Goal: Task Accomplishment & Management: Use online tool/utility

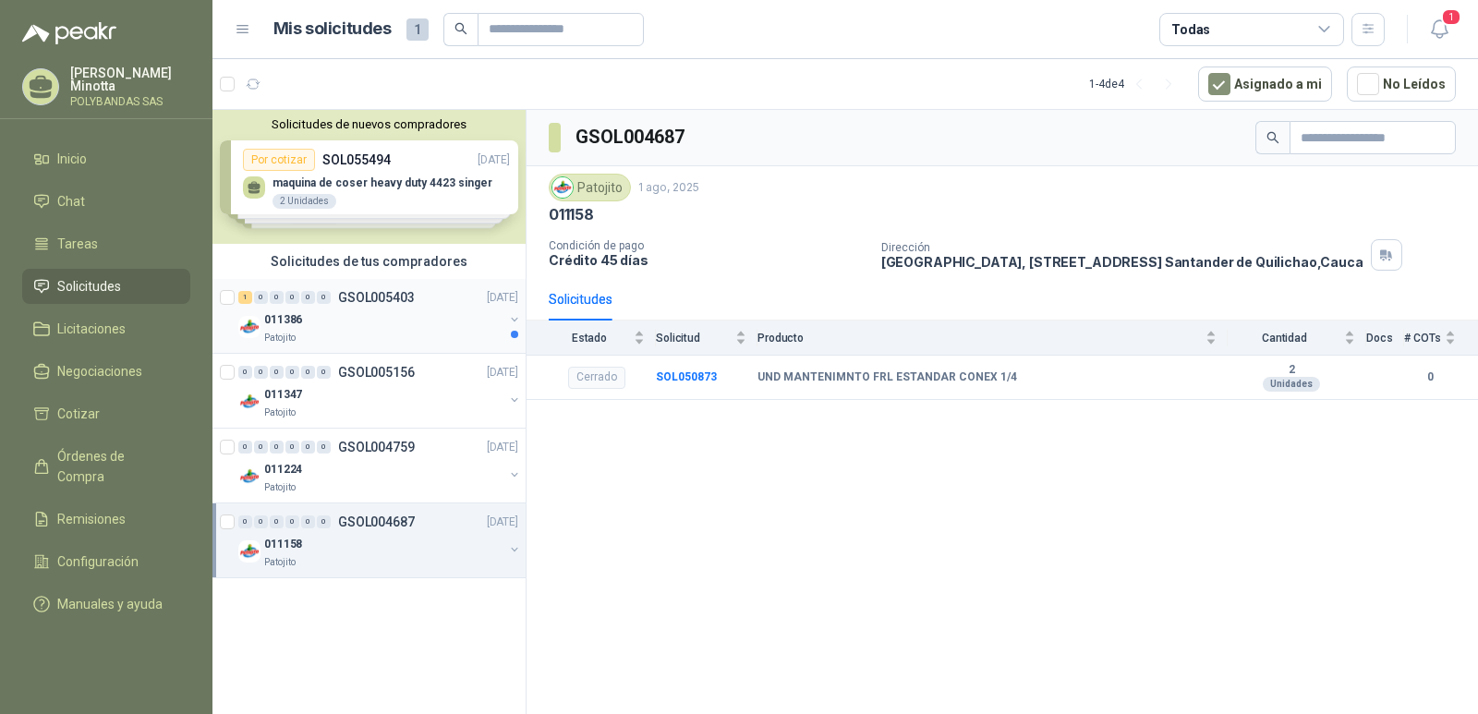
click at [358, 296] on p "GSOL005403" at bounding box center [376, 297] width 77 height 13
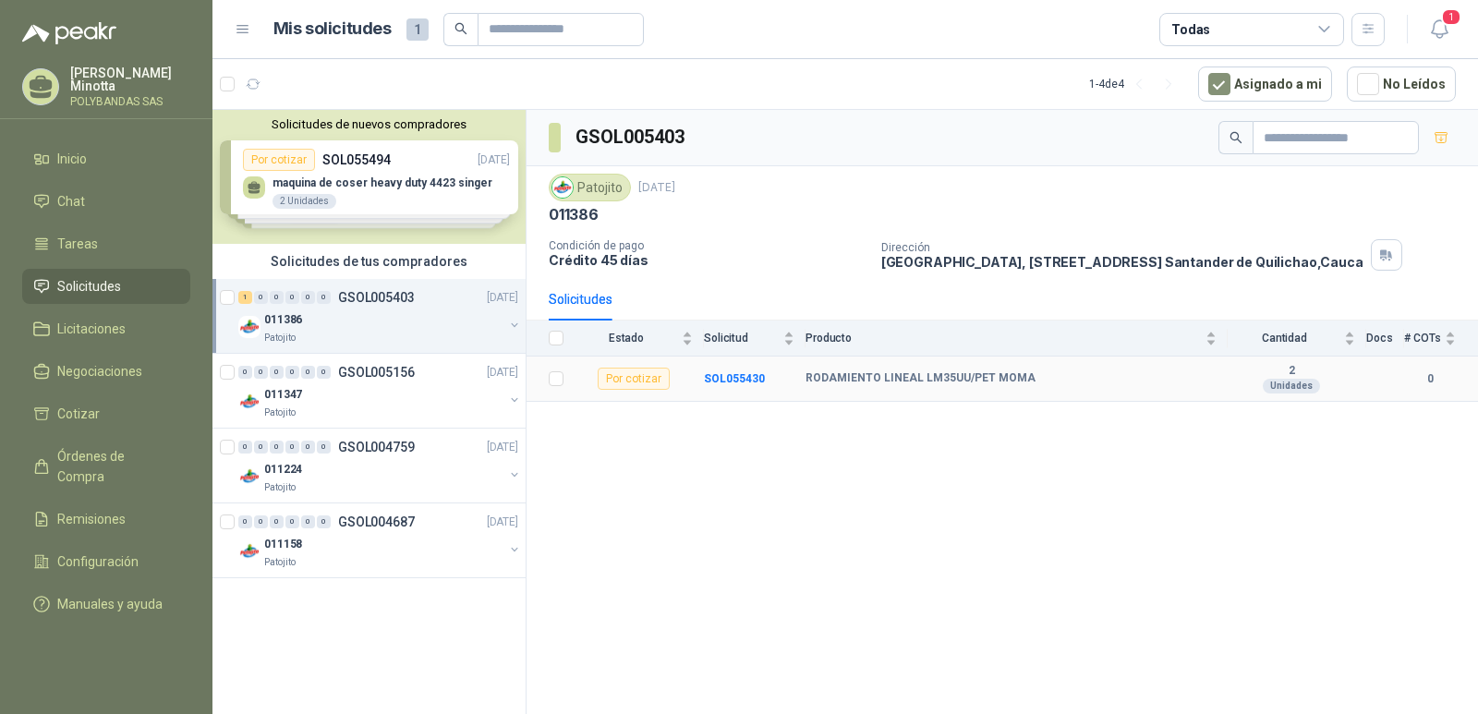
click at [852, 376] on b "RODAMIENTO LINEAL LM35UU/PET MOMA" at bounding box center [921, 378] width 230 height 15
click at [735, 377] on b "SOL055430" at bounding box center [734, 378] width 61 height 13
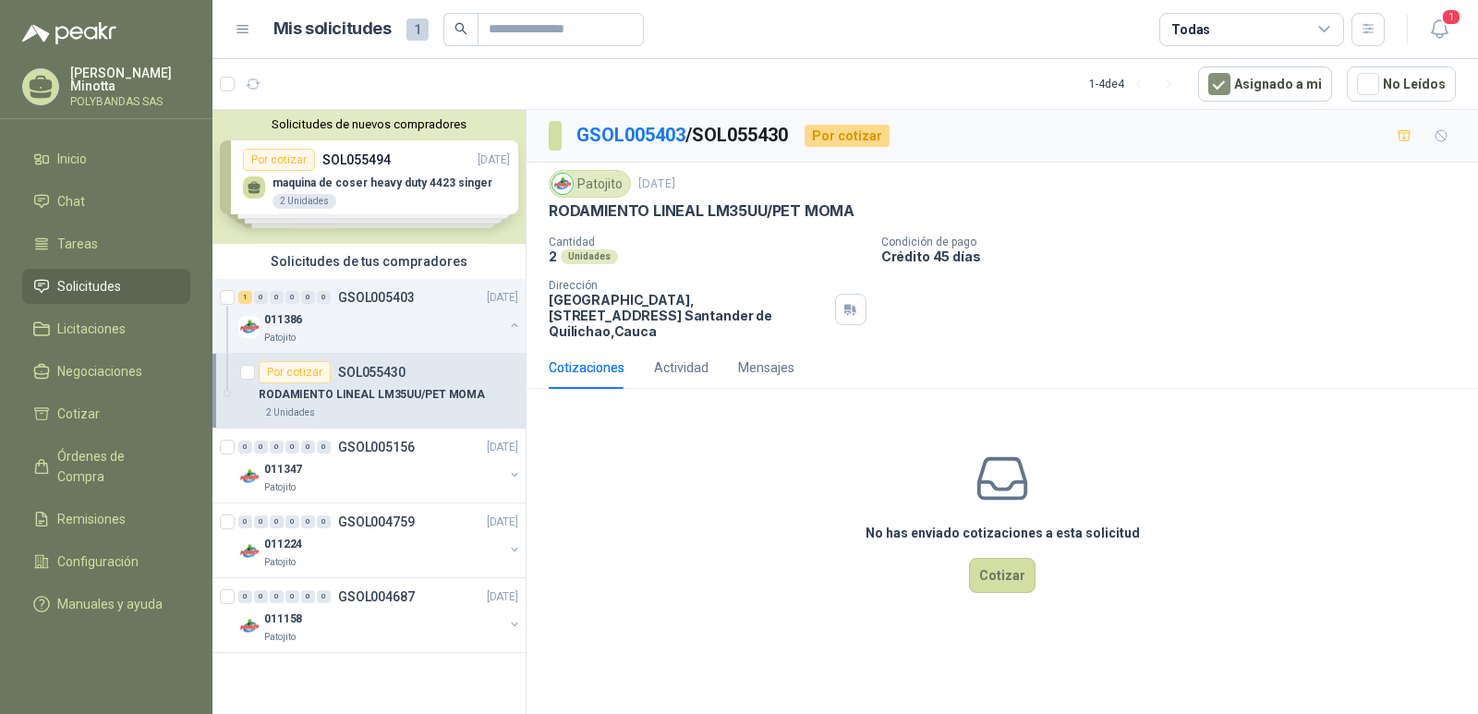
click at [732, 481] on div "No has enviado cotizaciones a esta solicitud Cotizar" at bounding box center [1003, 522] width 952 height 236
click at [371, 298] on p "GSOL005403" at bounding box center [376, 297] width 77 height 13
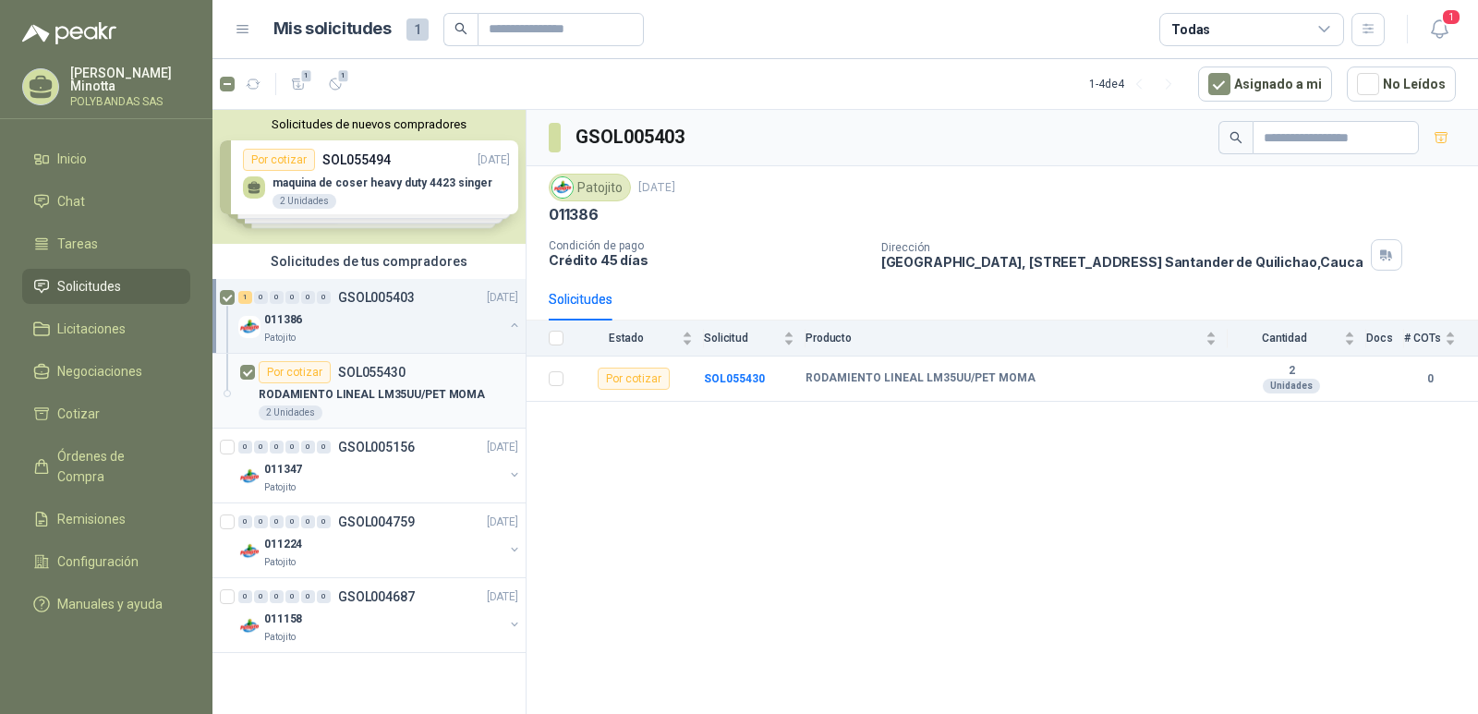
click at [255, 369] on article "Por cotizar SOL055430 RODAMIENTO LINEAL LM35UU/PET MOMA 2 Unidades" at bounding box center [369, 391] width 313 height 75
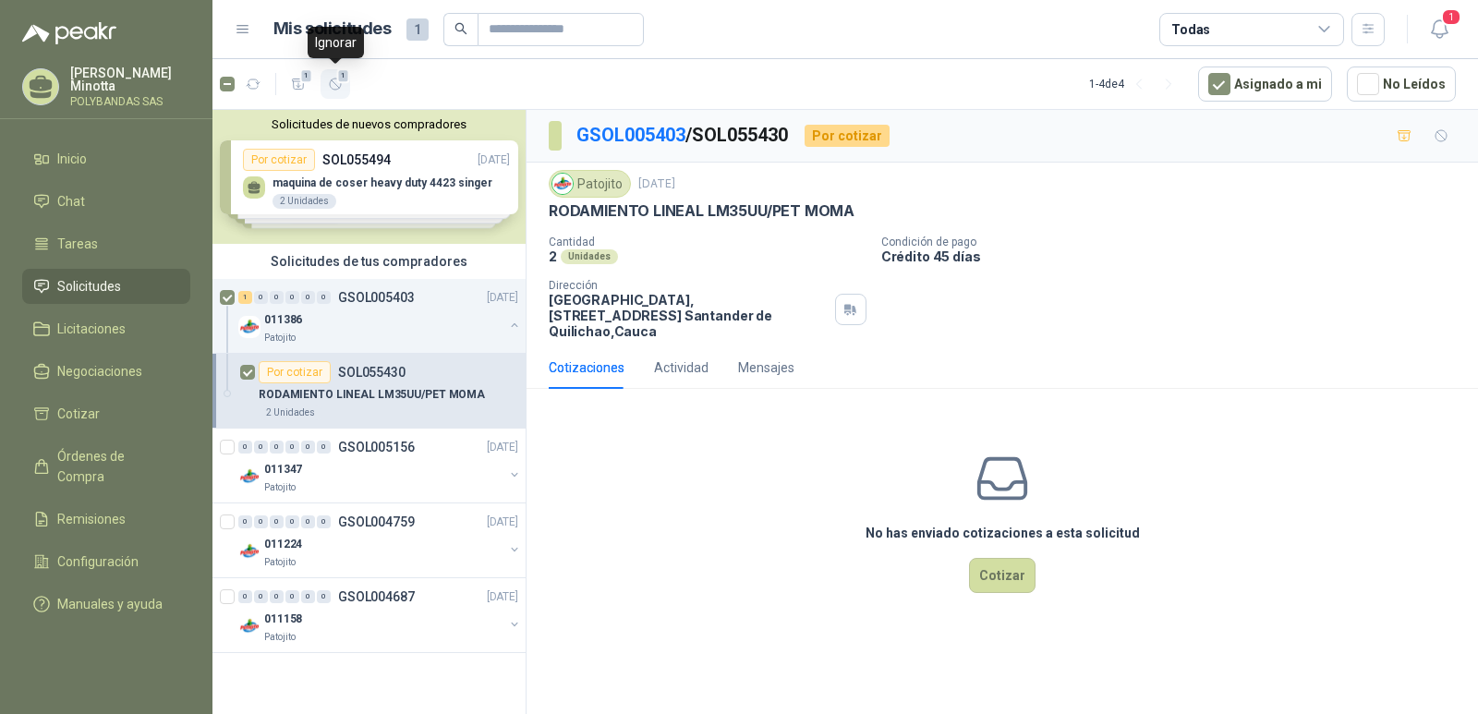
click at [338, 87] on icon "button" at bounding box center [335, 84] width 11 height 11
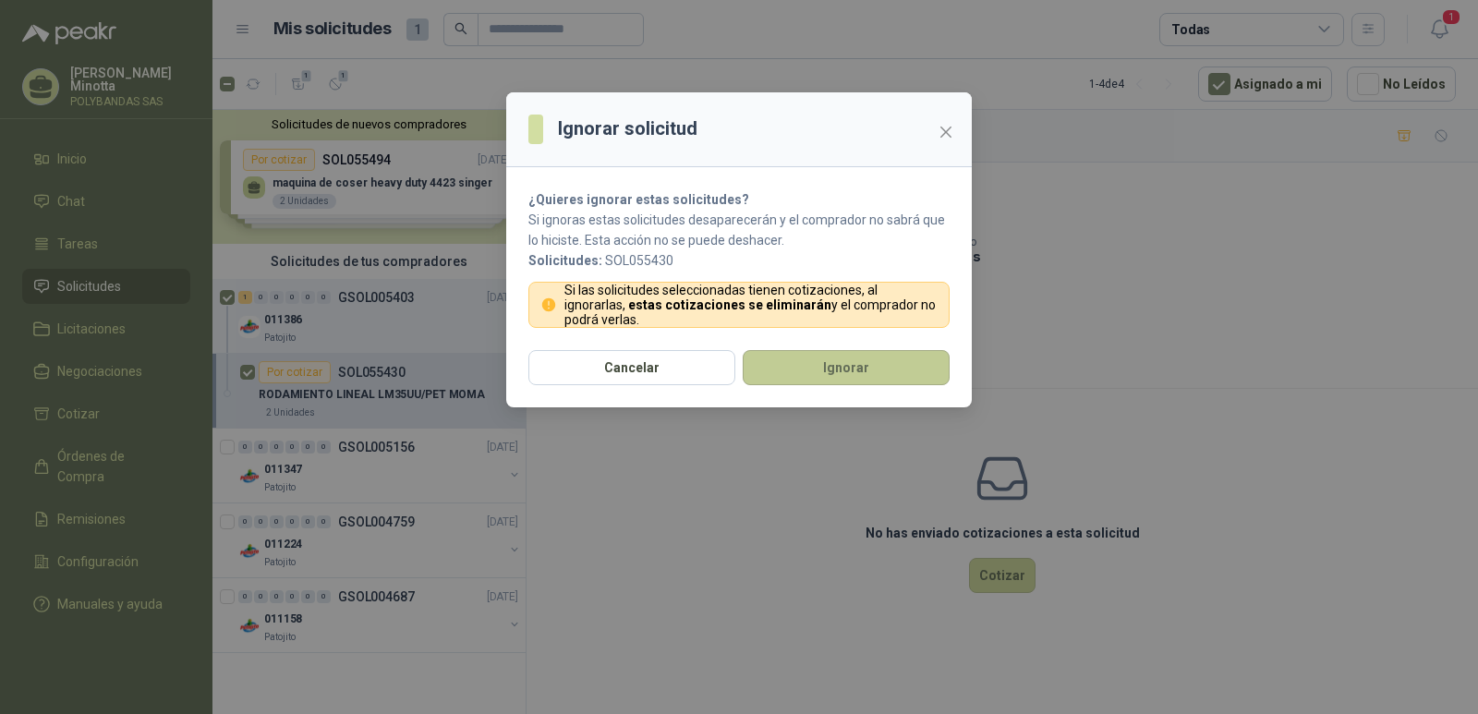
click at [859, 368] on button "Ignorar" at bounding box center [846, 367] width 207 height 35
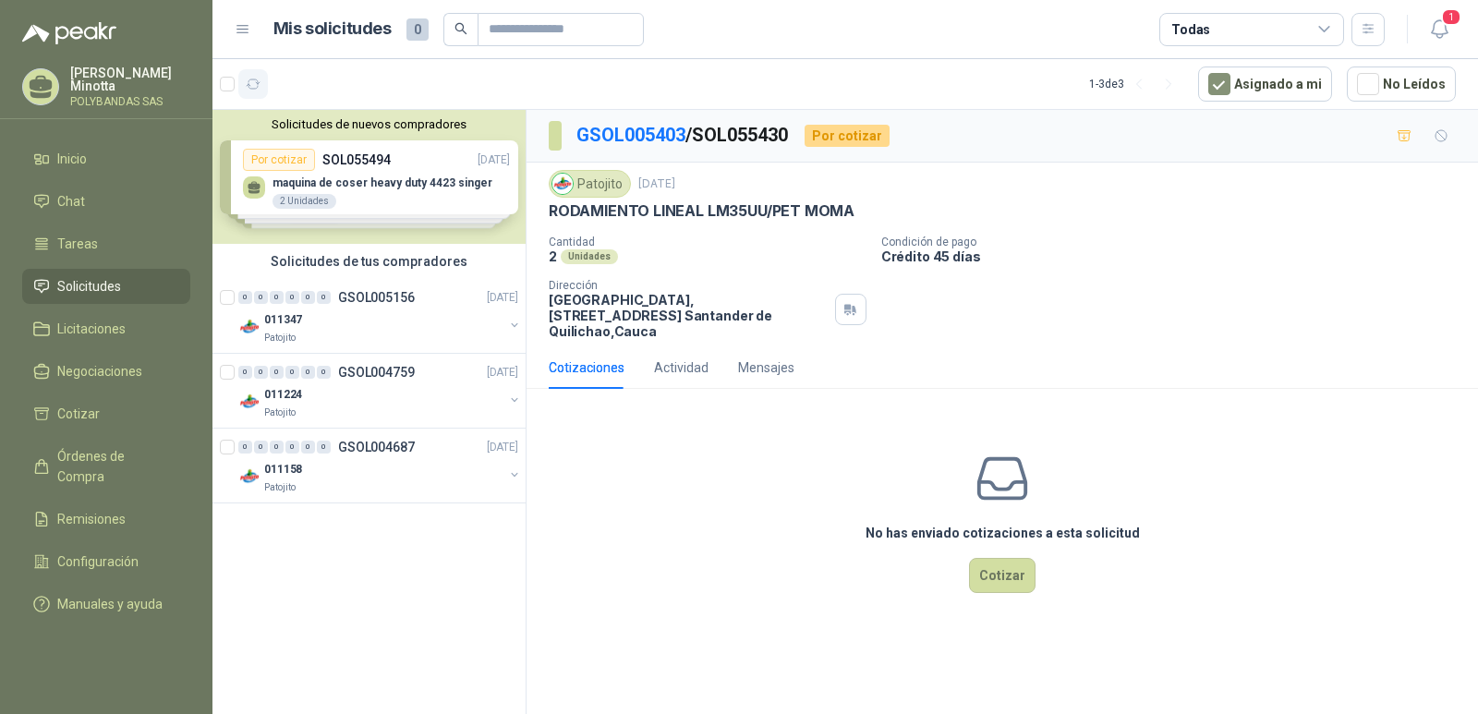
click at [261, 90] on button "button" at bounding box center [253, 84] width 30 height 30
click at [110, 90] on p "[PERSON_NAME]" at bounding box center [130, 80] width 120 height 26
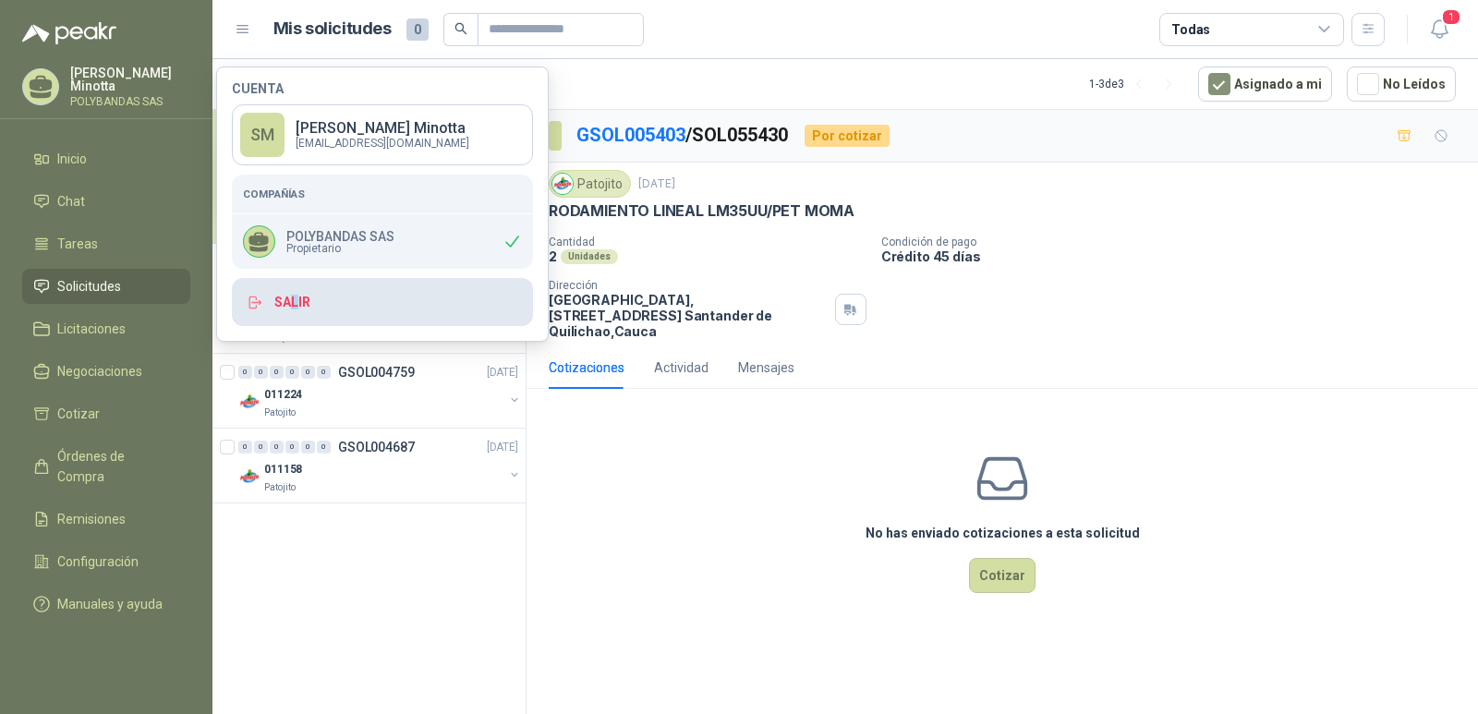
click at [295, 296] on button "Salir" at bounding box center [382, 302] width 301 height 48
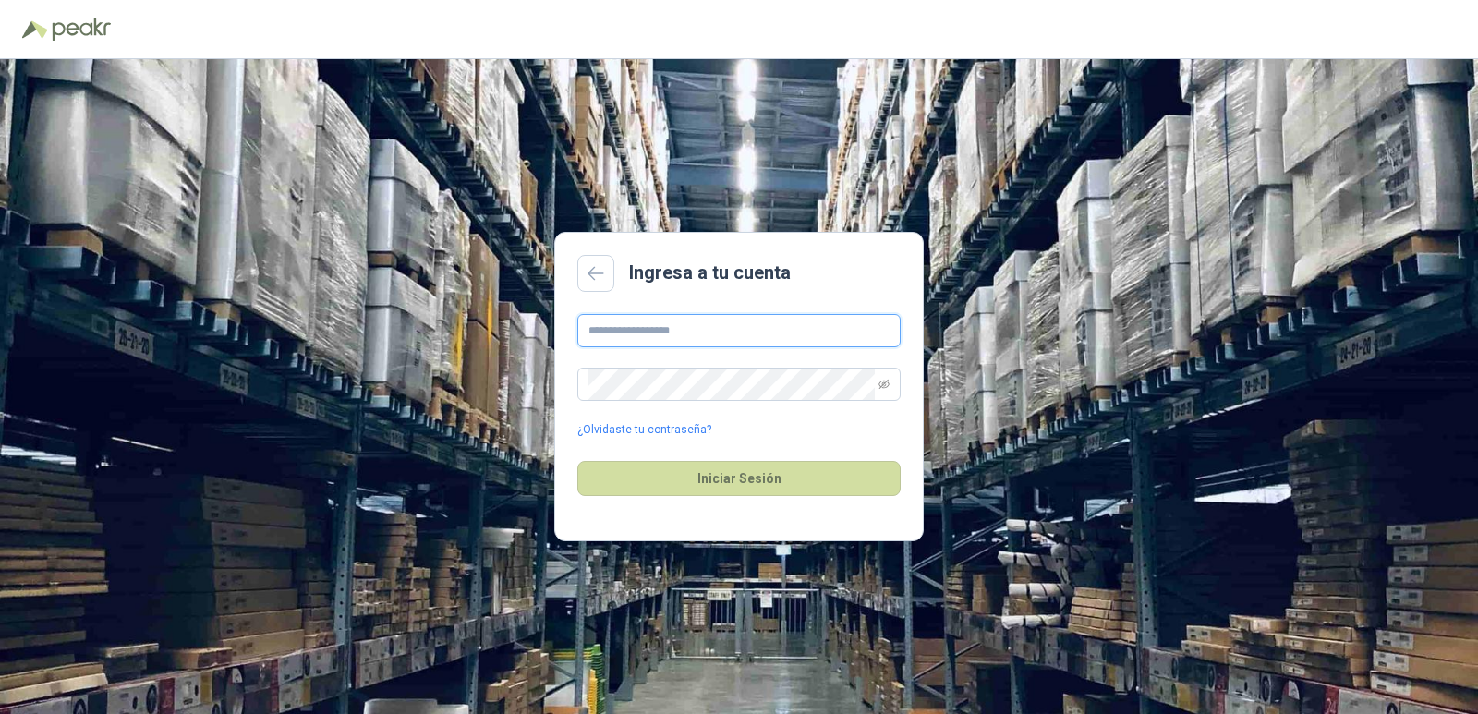
type input "**********"
